Goal: Transaction & Acquisition: Purchase product/service

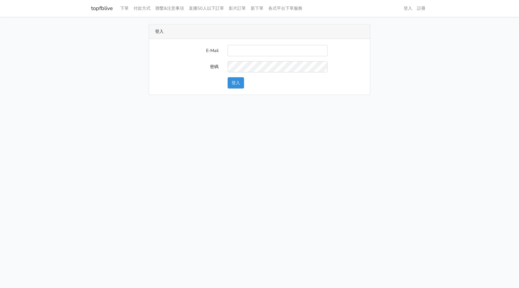
click at [237, 54] on input "E-Mail" at bounding box center [278, 50] width 100 height 11
type input "hommyjewelry@gmail.com"
click at [238, 84] on button "登入" at bounding box center [236, 82] width 16 height 11
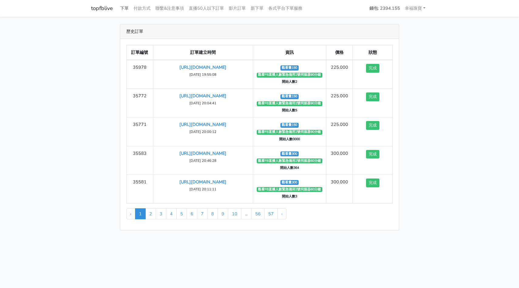
click at [126, 11] on link "下單" at bounding box center [124, 8] width 13 height 12
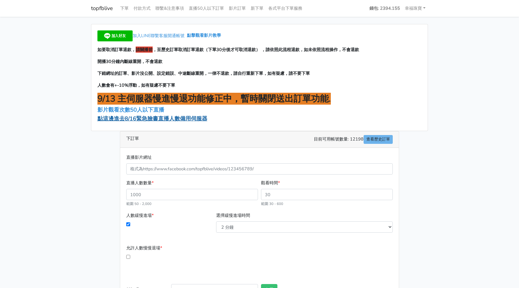
click at [140, 118] on span "點這邊進去8/16緊急臉書直播人數備用伺服器" at bounding box center [152, 118] width 110 height 7
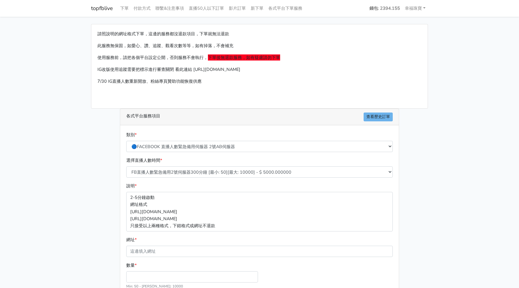
scroll to position [56, 0]
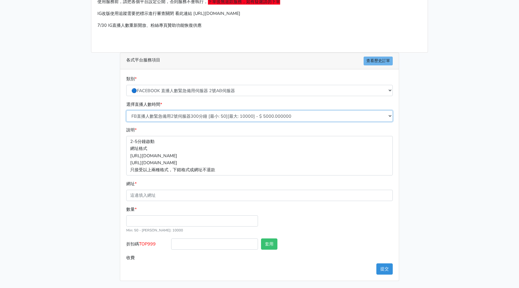
click at [182, 113] on select "FB直播人數緊急備用2號伺服器300分鐘 [最小: 50][最大: 10000] - $ 5000.000000 FB直播人數緊急備用2號伺服器60分鐘 [最…" at bounding box center [259, 115] width 267 height 11
select select "574"
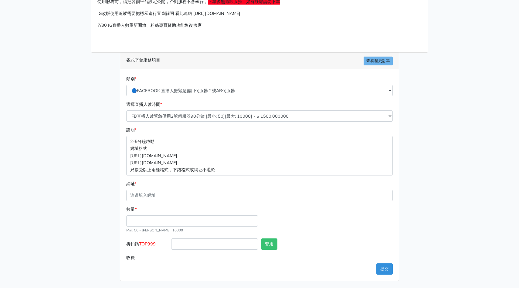
click at [159, 194] on input "網址 *" at bounding box center [259, 194] width 267 height 11
paste input "[URL][DOMAIN_NAME]"
type input "[URL][DOMAIN_NAME]"
click at [170, 221] on input "數量 *" at bounding box center [192, 220] width 132 height 11
type input "160"
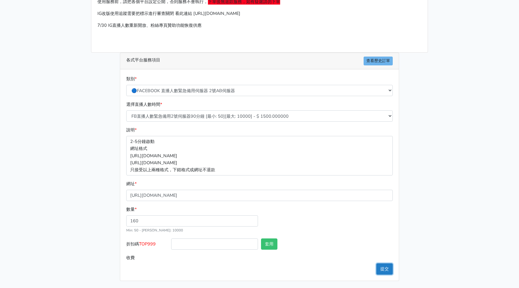
type input "240.000"
click at [384, 268] on button "提交" at bounding box center [385, 268] width 16 height 11
